Goal: Information Seeking & Learning: Learn about a topic

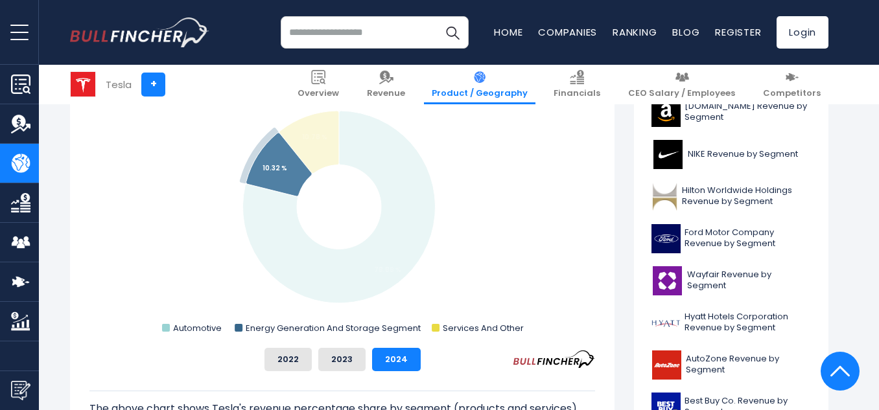
scroll to position [389, 0]
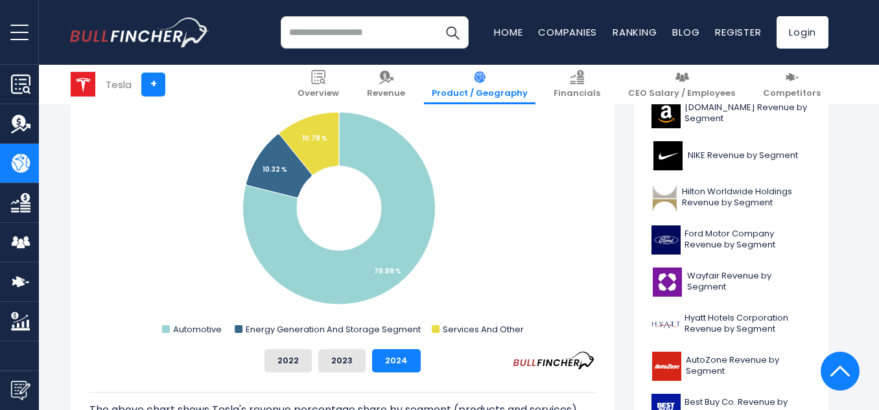
click at [527, 208] on rect "Tesla's Revenue Share by Segment" at bounding box center [341, 209] width 505 height 259
click at [205, 225] on rect "Tesla's Revenue Share by Segment" at bounding box center [341, 209] width 505 height 259
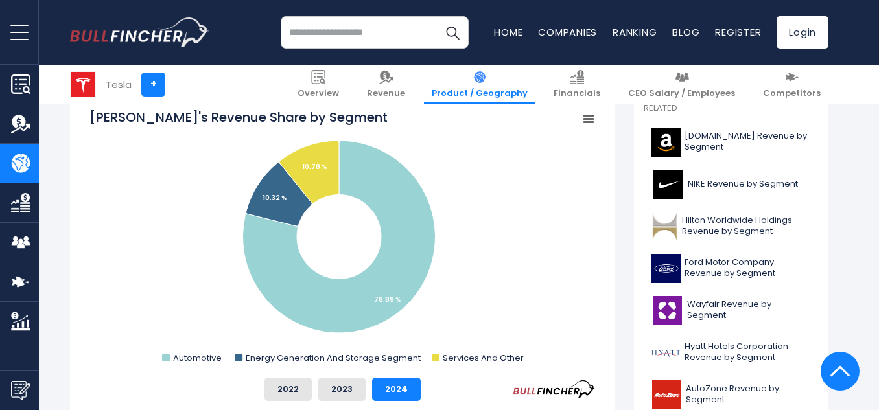
scroll to position [363, 0]
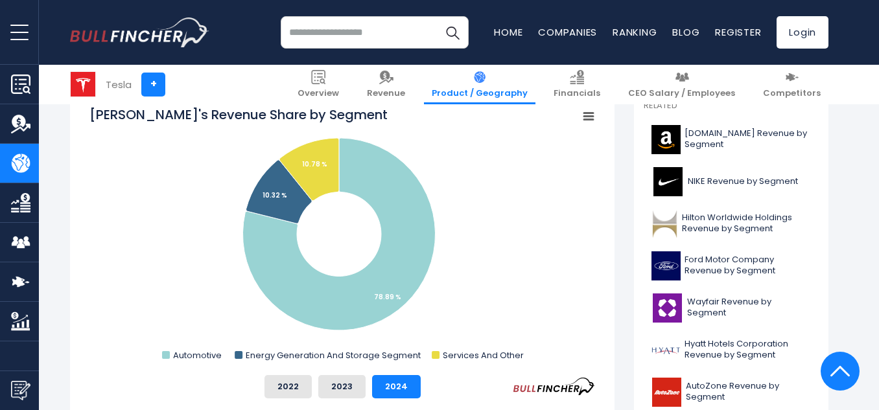
click at [562, 318] on rect "Tesla's Revenue Share by Segment" at bounding box center [341, 235] width 505 height 259
drag, startPoint x: 88, startPoint y: 109, endPoint x: 111, endPoint y: 121, distance: 25.5
click at [111, 121] on div "[PERSON_NAME]'s Revenue Share by Segment Created with Highcharts 12.1.2 Chart c…" at bounding box center [342, 307] width 544 height 433
click at [170, 108] on tspan "[PERSON_NAME]'s Revenue Share by Segment" at bounding box center [238, 115] width 298 height 18
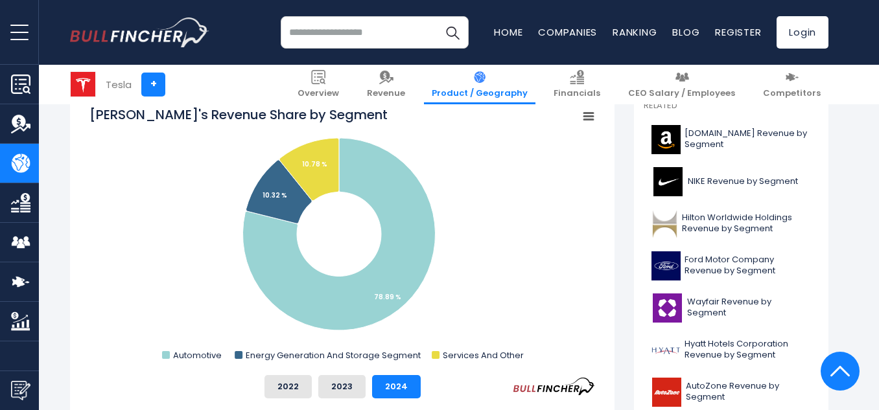
click at [477, 236] on rect "Tesla's Revenue Share by Segment" at bounding box center [341, 235] width 505 height 259
click at [522, 206] on rect "Tesla's Revenue Share by Segment" at bounding box center [341, 235] width 505 height 259
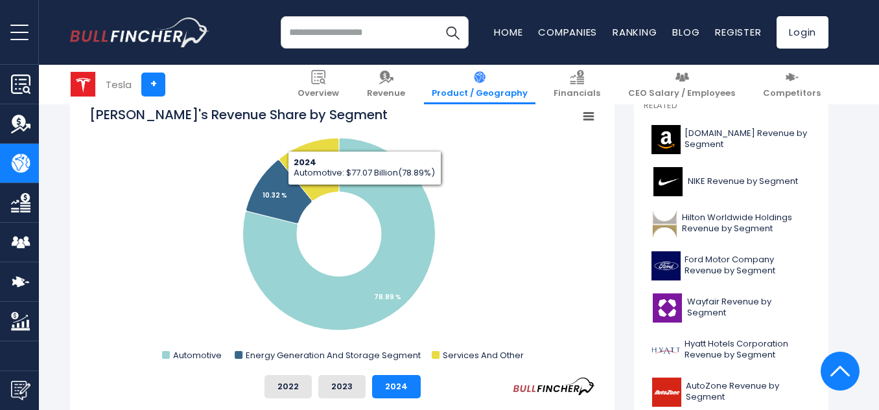
click at [98, 341] on rect "Tesla's Revenue Share by Segment" at bounding box center [341, 235] width 505 height 259
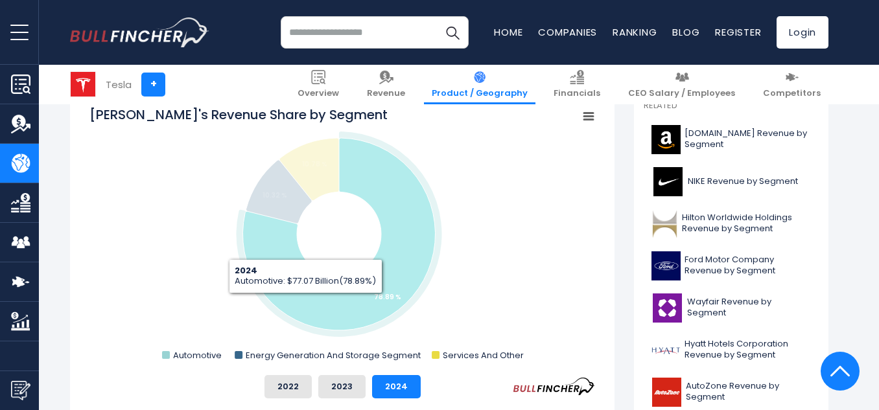
click at [305, 303] on icon "Tesla's Revenue Share by Segment" at bounding box center [339, 234] width 192 height 192
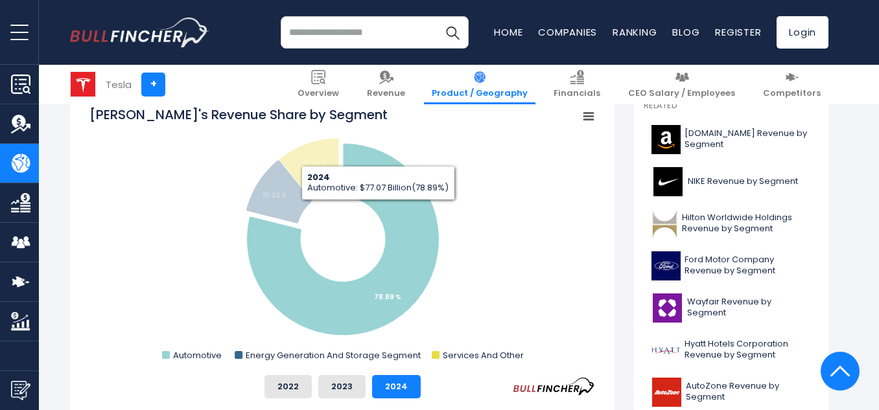
drag, startPoint x: 378, startPoint y: 210, endPoint x: 212, endPoint y: 216, distance: 165.3
click at [212, 216] on rect "Tesla's Revenue Share by Segment" at bounding box center [341, 235] width 505 height 259
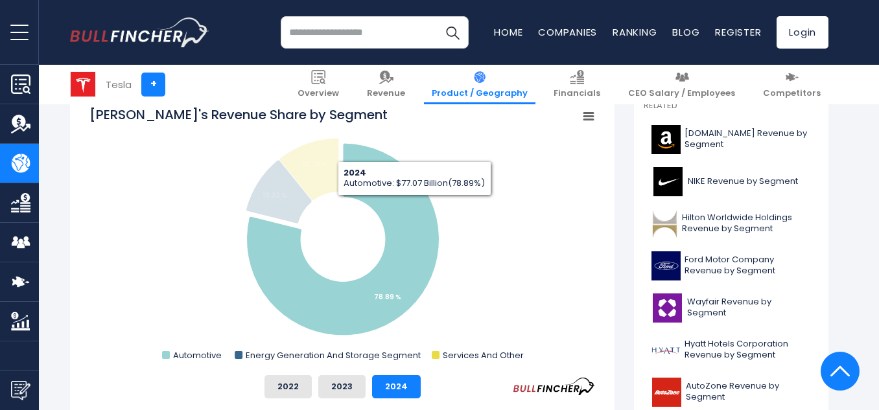
click at [414, 205] on icon "Tesla's Revenue Share by Segment" at bounding box center [343, 239] width 192 height 192
